Goal: Task Accomplishment & Management: Complete application form

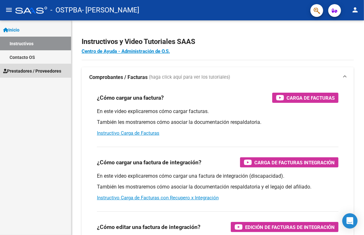
click at [28, 74] on span "Prestadores / Proveedores" at bounding box center [32, 71] width 58 height 7
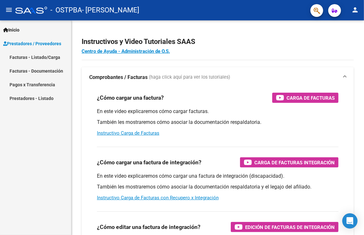
click at [35, 56] on link "Facturas - Listado/Carga" at bounding box center [35, 57] width 71 height 14
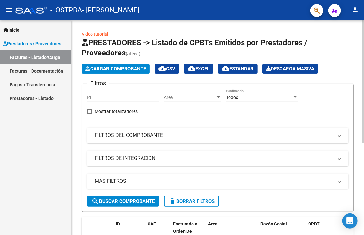
click at [135, 96] on input "Id" at bounding box center [123, 97] width 72 height 5
click at [132, 68] on span "Cargar Comprobante" at bounding box center [115, 69] width 61 height 6
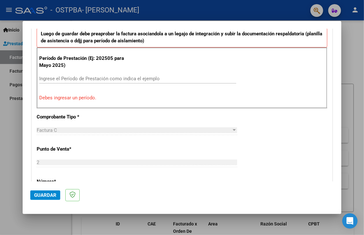
scroll to position [183, 0]
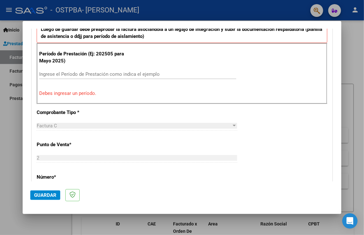
click at [143, 73] on input "Ingrese el Período de Prestación como indica el ejemplo" at bounding box center [137, 74] width 197 height 6
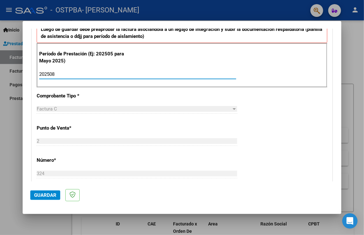
type input "202508"
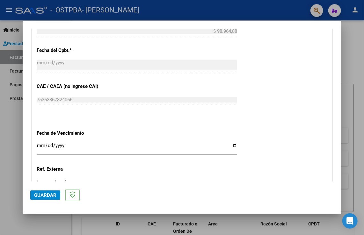
scroll to position [356, 0]
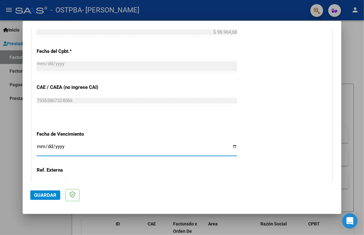
click at [42, 145] on input "Ingresar la fecha" at bounding box center [137, 149] width 200 height 10
type input "[DATE]"
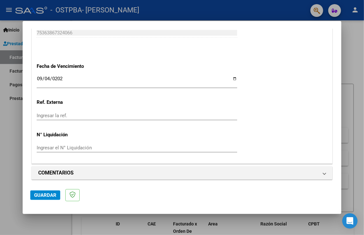
scroll to position [426, 0]
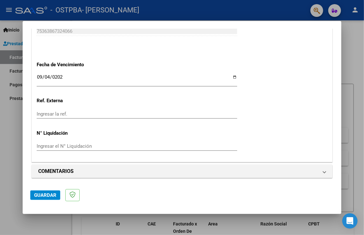
click at [104, 113] on input "Ingresar la ref." at bounding box center [137, 114] width 200 height 6
click at [49, 195] on span "Guardar" at bounding box center [45, 195] width 22 height 6
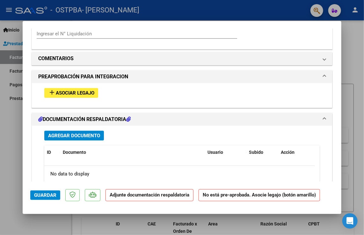
scroll to position [521, 0]
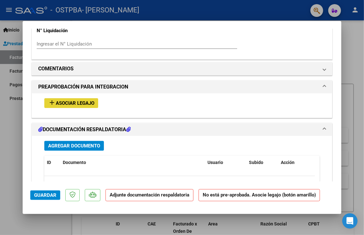
click at [77, 101] on span "Asociar Legajo" at bounding box center [75, 103] width 39 height 6
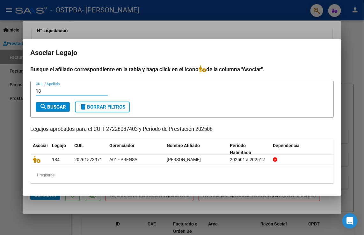
type input "1"
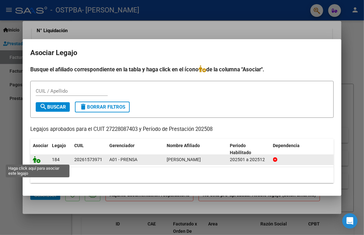
click at [37, 160] on icon at bounding box center [37, 159] width 8 height 7
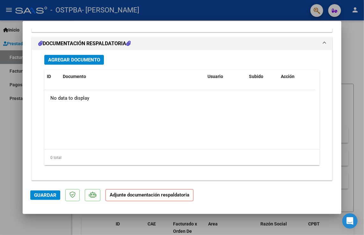
scroll to position [702, 0]
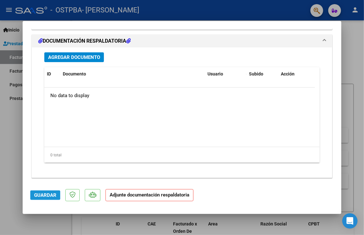
click at [43, 193] on span "Guardar" at bounding box center [45, 195] width 22 height 6
click at [91, 56] on span "Agregar Documento" at bounding box center [74, 57] width 52 height 6
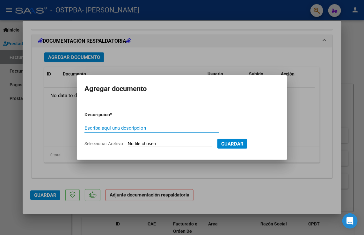
click at [141, 142] on input "Seleccionar Archivo" at bounding box center [170, 144] width 84 height 6
type input "C:\fakepath\[PERSON_NAME].pdf"
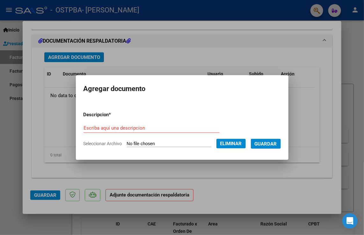
click at [263, 145] on span "Guardar" at bounding box center [265, 144] width 22 height 6
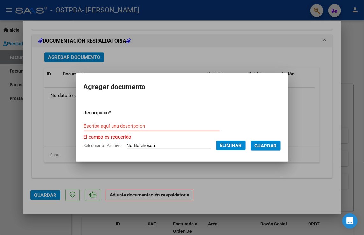
click at [173, 126] on input "Escriba aquí una descripcion" at bounding box center [151, 126] width 136 height 6
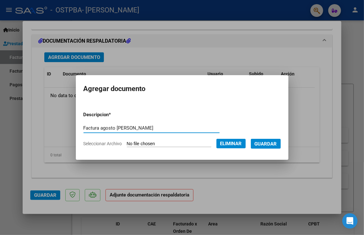
drag, startPoint x: 98, startPoint y: 128, endPoint x: 79, endPoint y: 128, distance: 18.8
click at [79, 128] on mat-dialog-content "Descripcion * Factura agosto [PERSON_NAME] Escriba aquí una descripcion Selecci…" at bounding box center [182, 126] width 212 height 51
type input "Asistencia agosto [PERSON_NAME]"
click at [263, 143] on span "Guardar" at bounding box center [265, 144] width 22 height 6
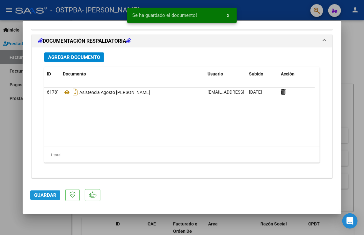
click at [36, 197] on span "Guardar" at bounding box center [45, 195] width 22 height 6
click at [346, 63] on div at bounding box center [182, 117] width 364 height 235
type input "$ 0,00"
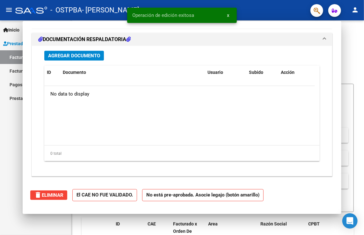
scroll to position [632, 0]
